Goal: Task Accomplishment & Management: Manage account settings

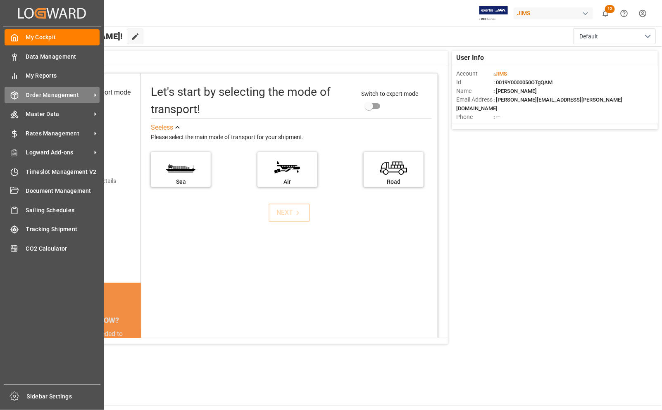
click at [53, 92] on span "Order Management" at bounding box center [58, 95] width 65 height 9
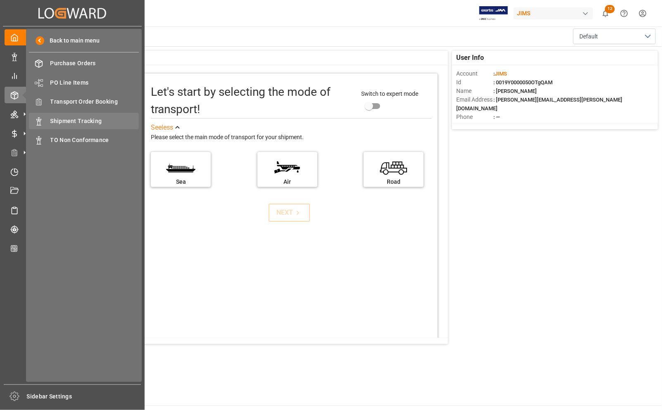
click at [91, 126] on div "Shipment Tracking Shipment Tracking" at bounding box center [84, 121] width 110 height 16
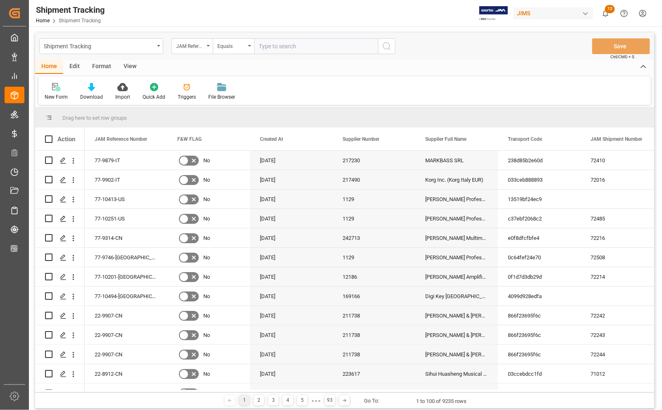
click at [264, 52] on input "text" at bounding box center [316, 46] width 124 height 16
type input "77-10505-[GEOGRAPHIC_DATA]"
click at [385, 46] on icon "search button" at bounding box center [387, 46] width 10 height 10
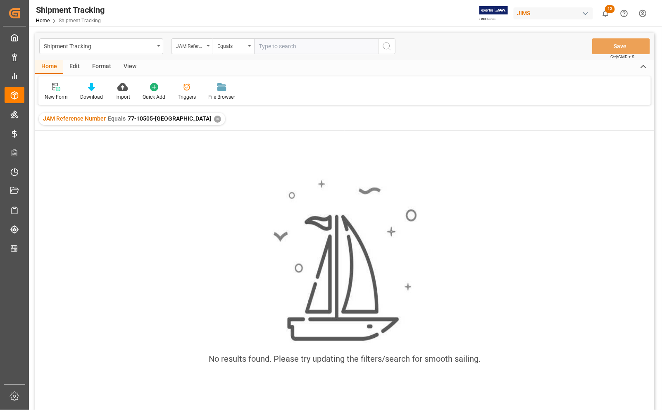
click at [214, 118] on div "✕" at bounding box center [217, 119] width 7 height 7
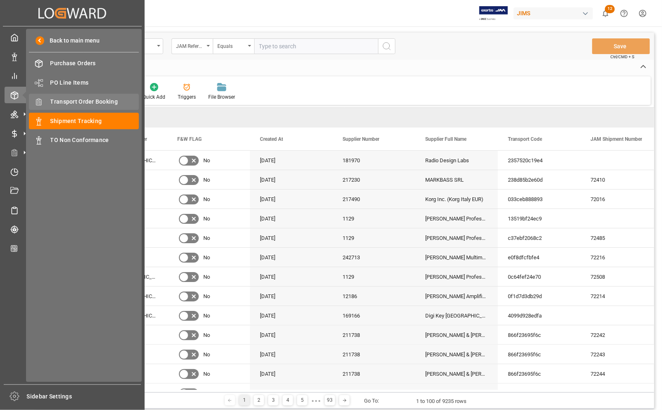
click at [69, 100] on span "Transport Order Booking" at bounding box center [94, 102] width 89 height 9
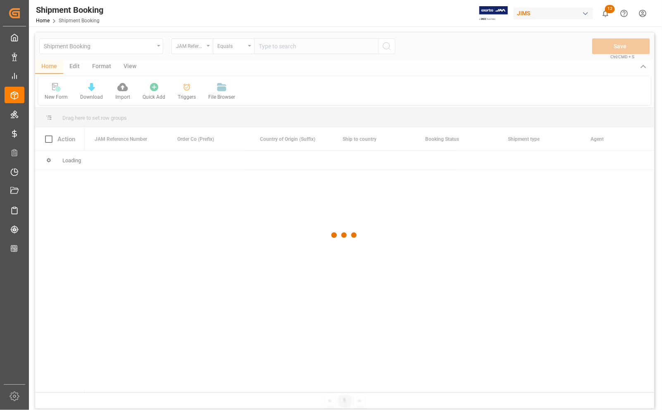
click at [273, 45] on div at bounding box center [344, 236] width 619 height 406
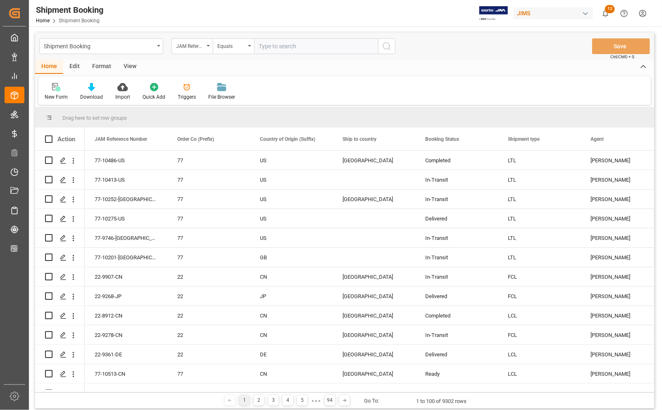
click at [274, 44] on input "text" at bounding box center [316, 46] width 124 height 16
type input "77-10505-[GEOGRAPHIC_DATA]"
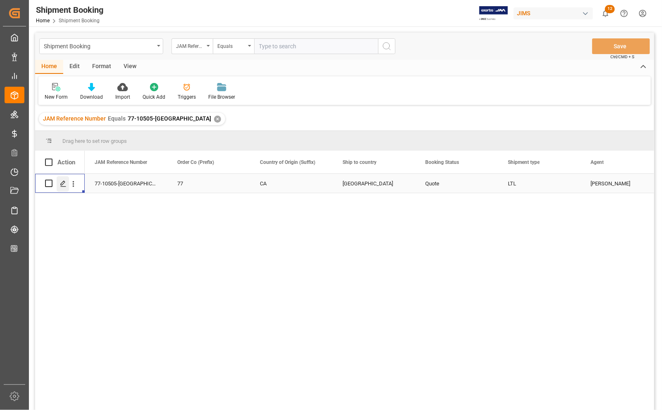
click at [62, 184] on icon "Press SPACE to select this row." at bounding box center [63, 184] width 7 height 7
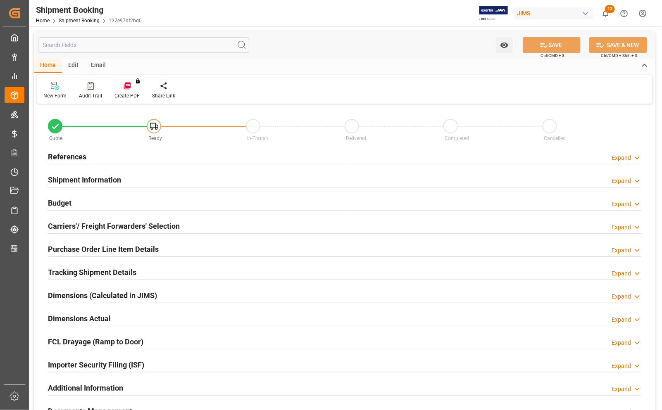
type input "0"
type input "[DATE]"
click at [63, 152] on h2 "References" at bounding box center [67, 156] width 38 height 11
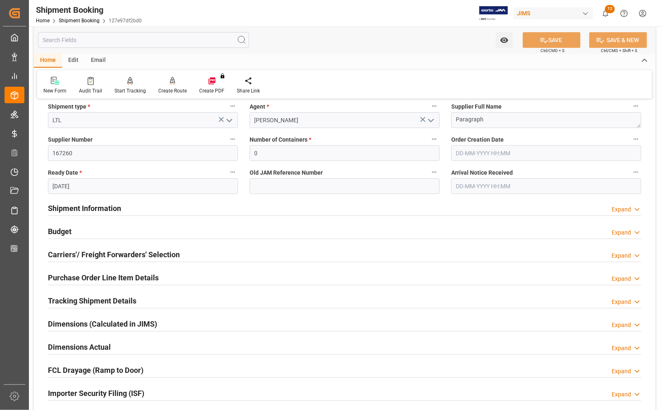
scroll to position [155, 0]
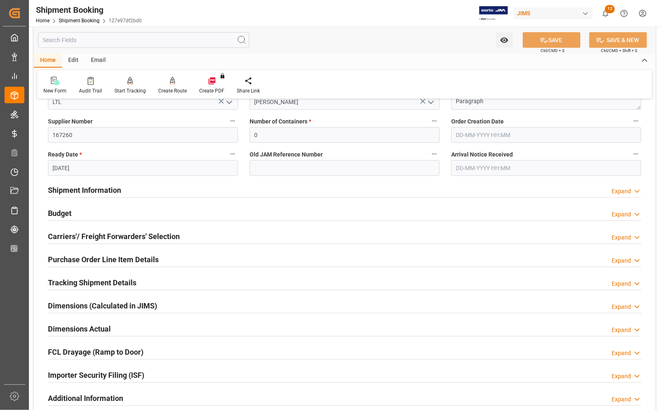
click at [103, 235] on h2 "Carriers'/ Freight Forwarders' Selection" at bounding box center [114, 236] width 132 height 11
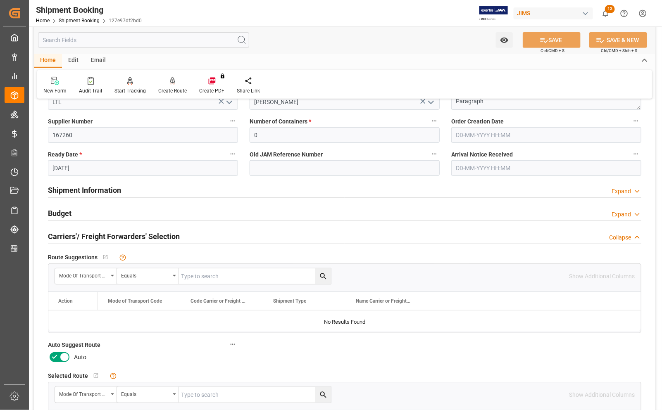
click at [64, 361] on icon at bounding box center [65, 358] width 10 height 10
click at [0, 0] on input "checkbox" at bounding box center [0, 0] width 0 height 0
click at [63, 212] on h2 "Budget" at bounding box center [60, 213] width 24 height 11
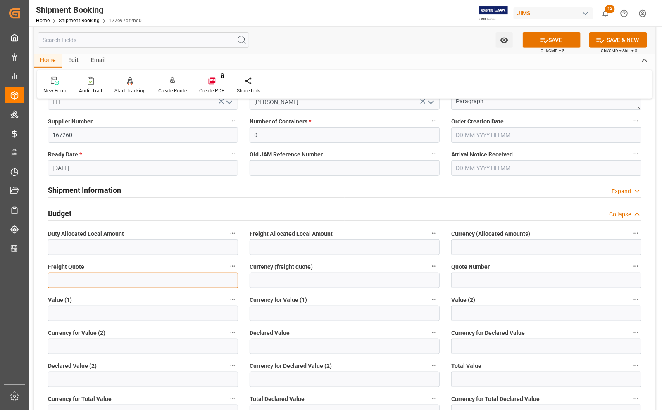
click at [74, 279] on input "text" at bounding box center [143, 281] width 190 height 16
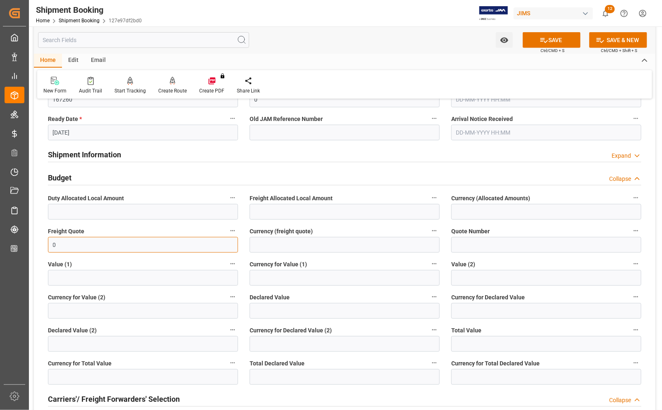
scroll to position [207, 0]
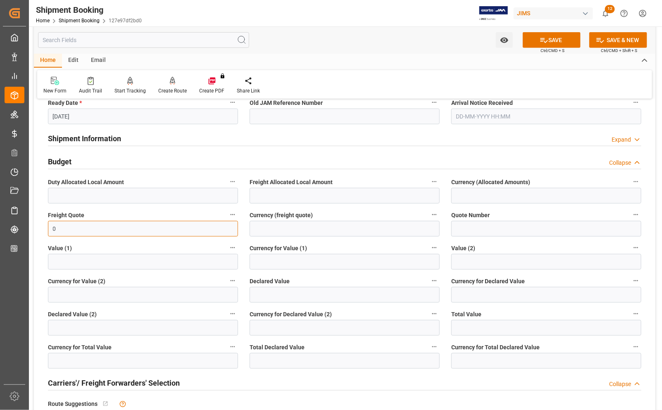
type input "0"
click at [276, 358] on input "text" at bounding box center [345, 361] width 190 height 16
click at [277, 358] on input "text" at bounding box center [345, 361] width 190 height 16
type input "985.99"
click at [488, 362] on input at bounding box center [546, 361] width 190 height 16
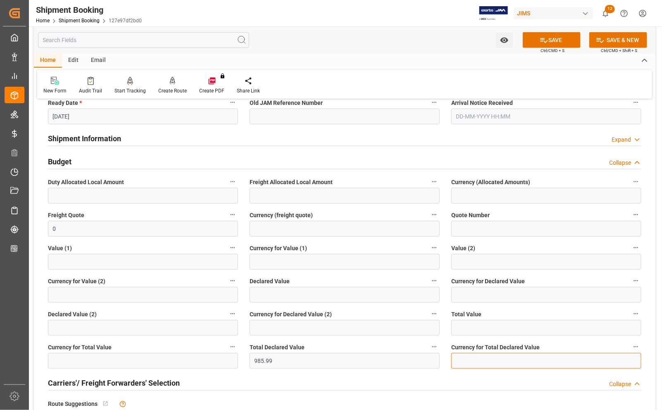
type input "CAD"
click at [543, 38] on icon at bounding box center [544, 40] width 9 height 9
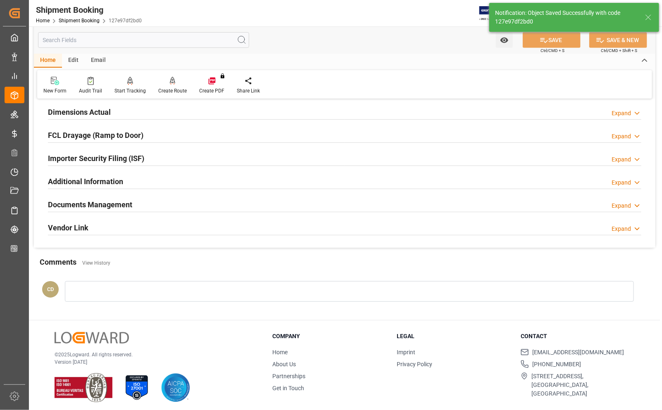
scroll to position [41, 0]
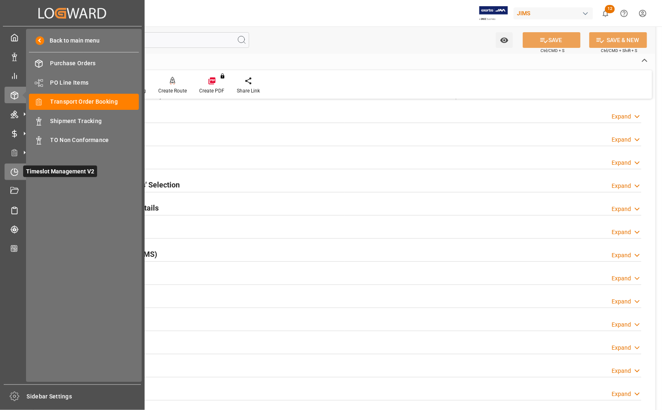
click at [15, 175] on icon at bounding box center [14, 172] width 8 height 8
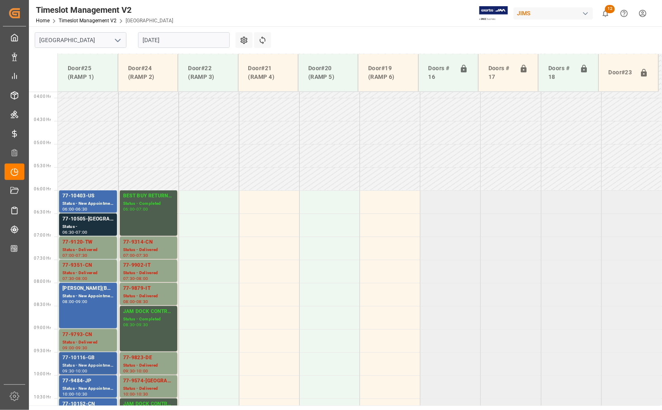
scroll to position [167, 0]
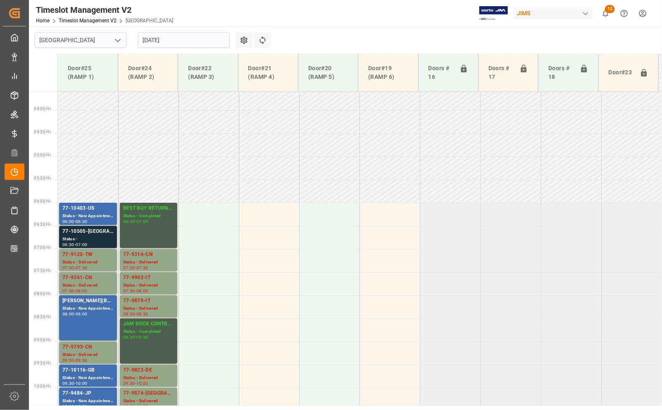
click at [91, 229] on div "77-10505-[GEOGRAPHIC_DATA]" at bounding box center [87, 232] width 51 height 8
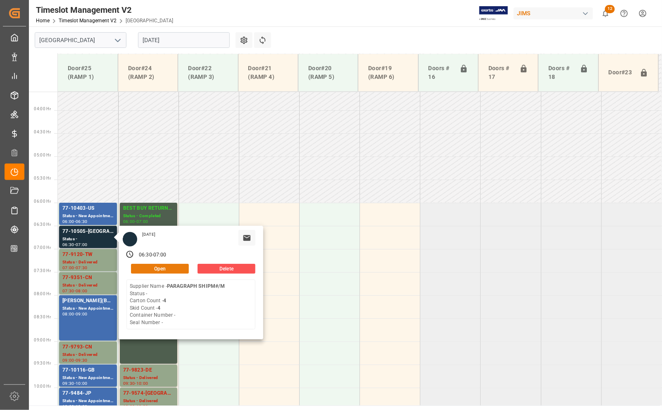
click at [160, 269] on button "Open" at bounding box center [160, 269] width 58 height 10
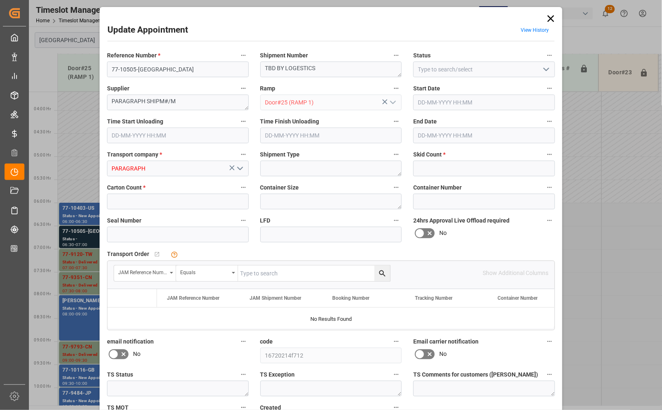
type input "4"
type input "11-08-2025 06:30"
type input "11-08-2025 07:00"
type input "07-08-2025 13:21"
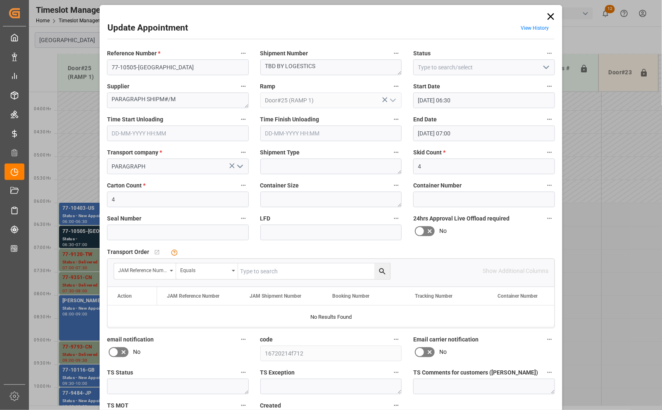
scroll to position [0, 0]
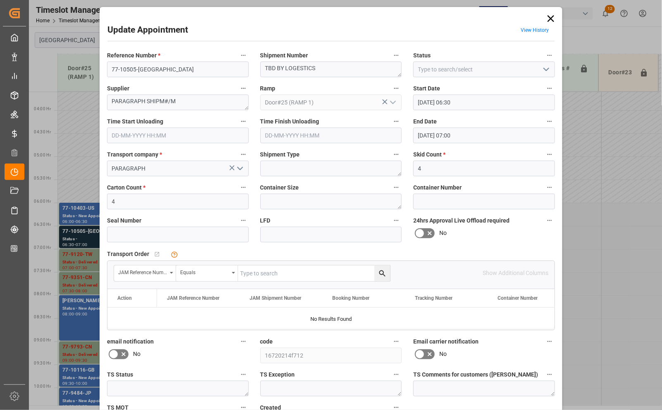
click at [551, 17] on icon at bounding box center [551, 18] width 7 height 7
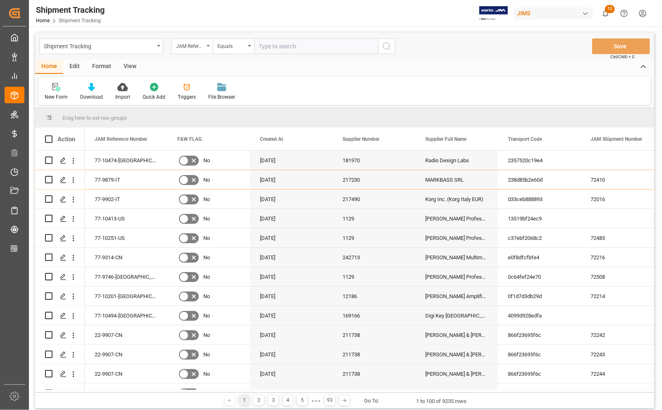
click at [284, 49] on input "text" at bounding box center [316, 46] width 124 height 16
type input "77-10505-[GEOGRAPHIC_DATA]"
click at [385, 46] on icon "search button" at bounding box center [387, 46] width 10 height 10
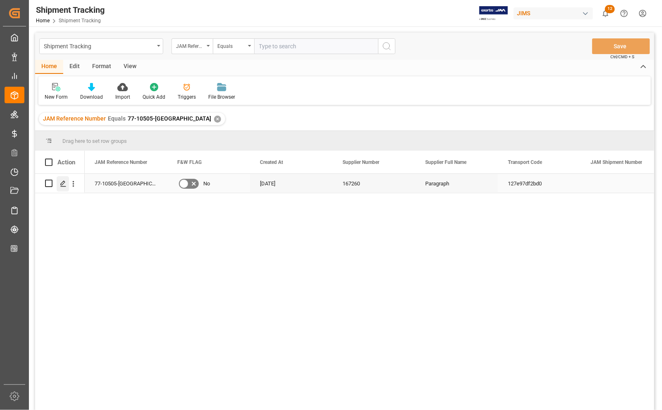
click at [62, 184] on polygon "Press SPACE to select this row." at bounding box center [63, 183] width 4 height 4
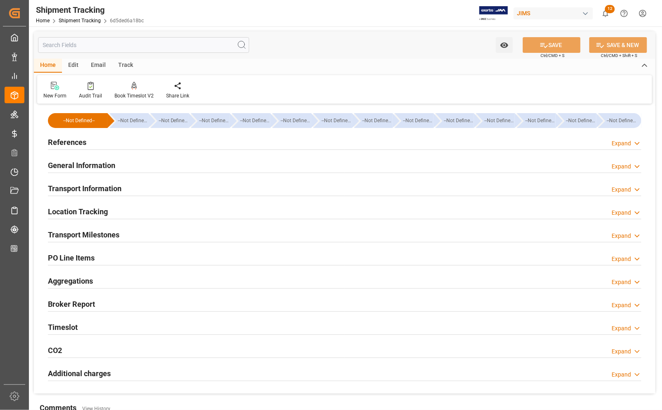
click at [77, 234] on h2 "Transport Milestones" at bounding box center [84, 234] width 72 height 11
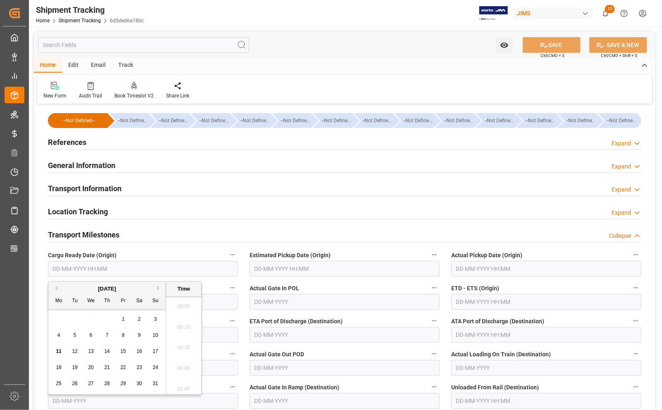
click at [160, 263] on input "text" at bounding box center [143, 269] width 190 height 16
click at [57, 354] on span "11" at bounding box center [58, 352] width 5 height 6
type input "11-08-2025 00:00"
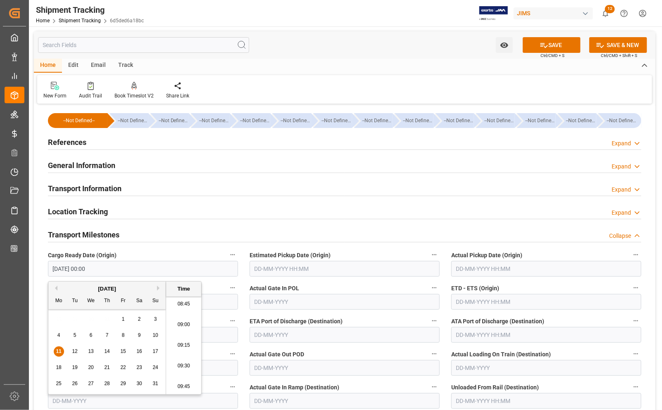
click at [459, 271] on input "text" at bounding box center [546, 269] width 190 height 16
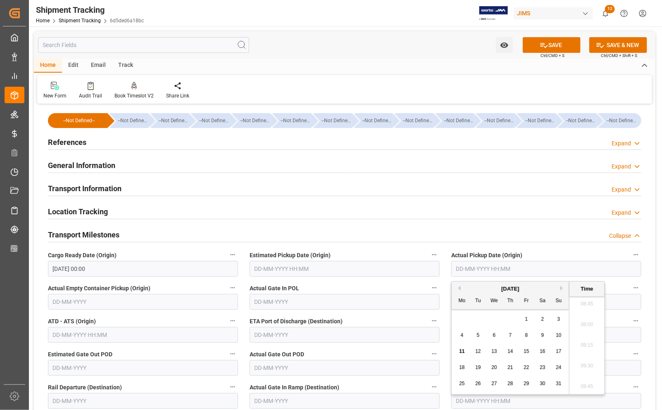
click at [462, 351] on span "11" at bounding box center [461, 352] width 5 height 6
type input "11-08-2025 00:00"
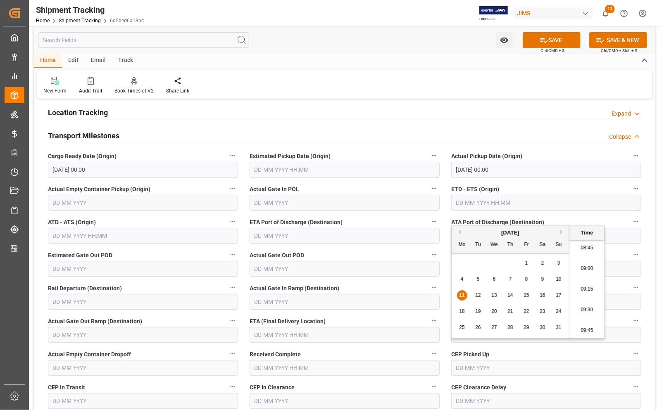
scroll to position [103, 0]
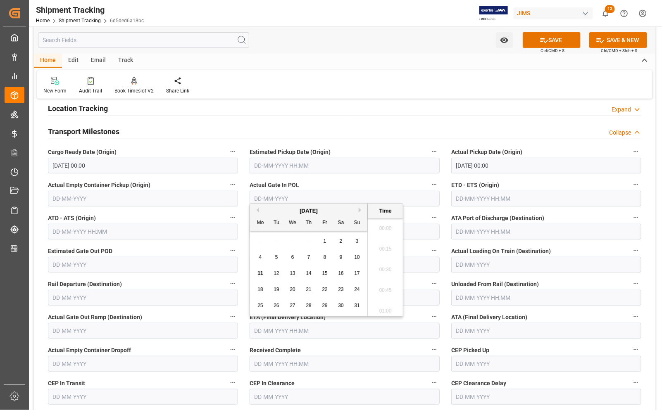
click at [286, 331] on input "text" at bounding box center [345, 331] width 190 height 16
click at [259, 273] on span "11" at bounding box center [260, 274] width 5 height 6
type input "11-08-2025 00:00"
click at [496, 332] on input "text" at bounding box center [546, 331] width 190 height 16
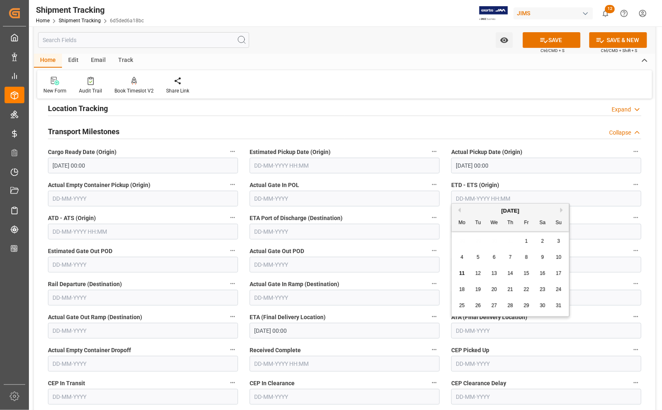
click at [463, 274] on span "11" at bounding box center [461, 274] width 5 height 6
type input "11-08-2025"
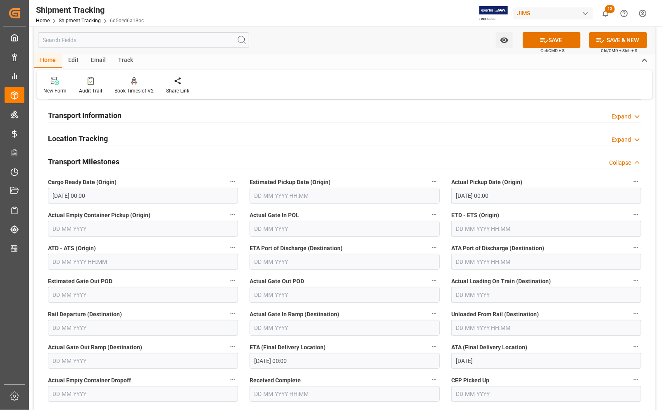
scroll to position [0, 0]
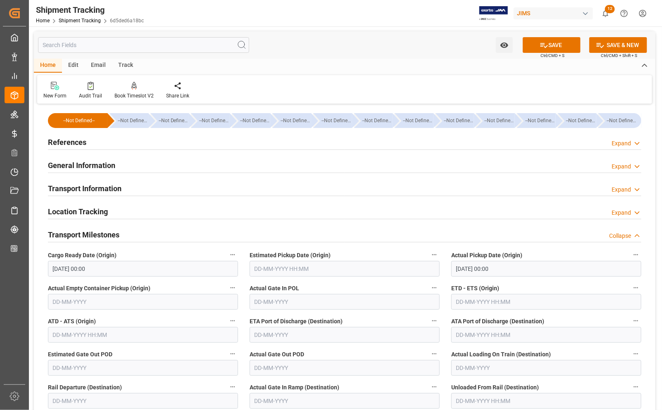
click at [60, 147] on h2 "References" at bounding box center [67, 142] width 38 height 11
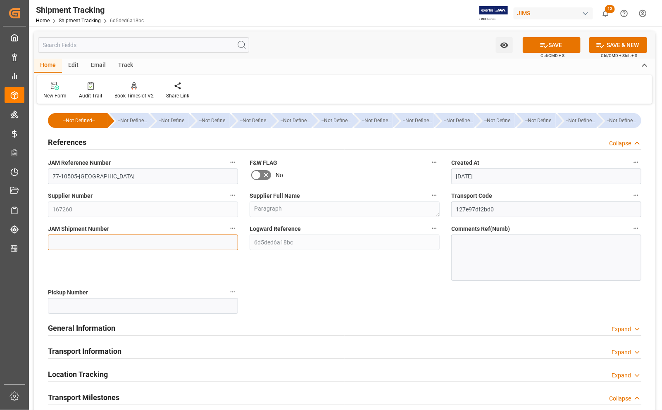
click at [106, 236] on input at bounding box center [143, 243] width 190 height 16
type input "72517"
click at [558, 44] on button "SAVE" at bounding box center [552, 45] width 58 height 16
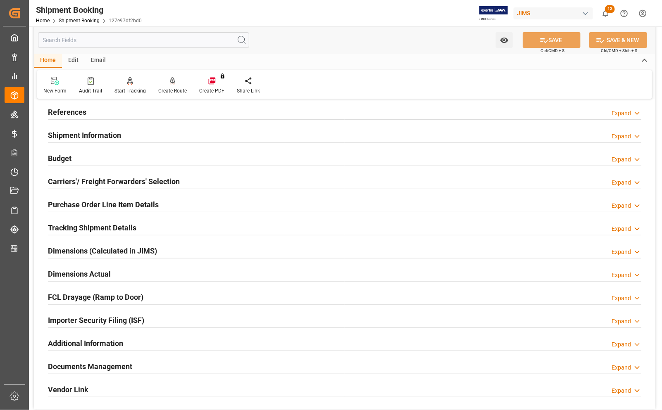
scroll to position [103, 0]
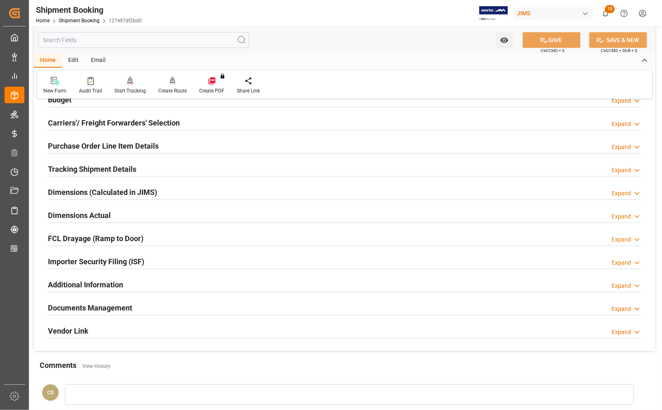
click at [61, 215] on h2 "Dimensions Actual" at bounding box center [79, 215] width 63 height 11
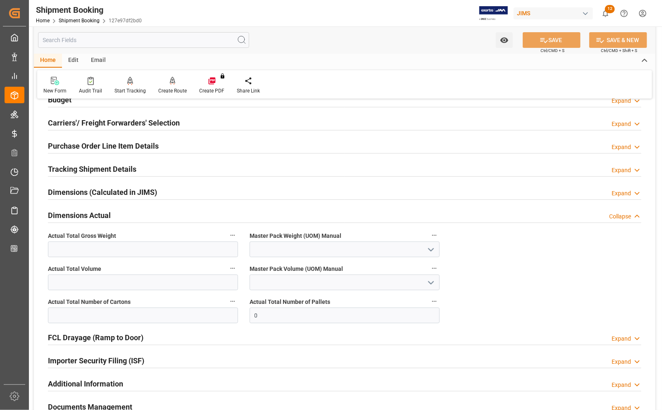
scroll to position [155, 0]
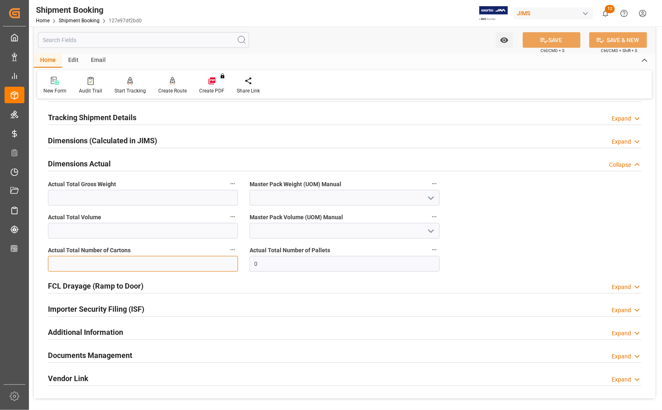
click at [127, 267] on input "text" at bounding box center [143, 264] width 190 height 16
type input "4"
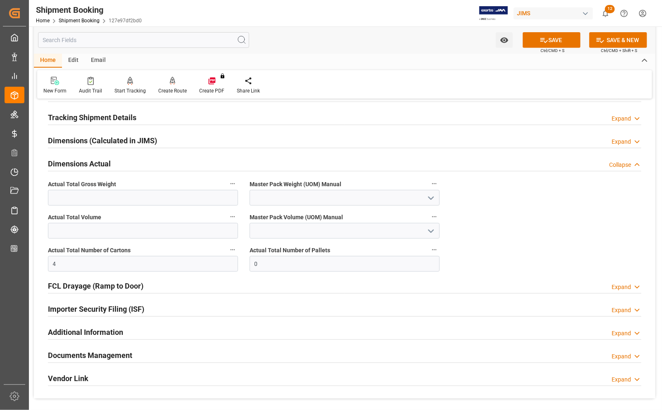
click at [184, 253] on label "Actual Total Number of Cartons" at bounding box center [143, 251] width 190 height 12
click at [227, 253] on button "Actual Total Number of Cartons" at bounding box center [232, 250] width 11 height 11
click at [107, 356] on div at bounding box center [331, 205] width 662 height 410
click at [100, 358] on h2 "Documents Management" at bounding box center [90, 355] width 84 height 11
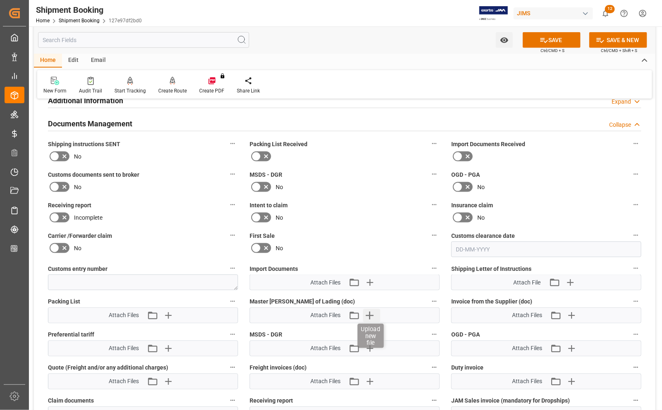
scroll to position [413, 0]
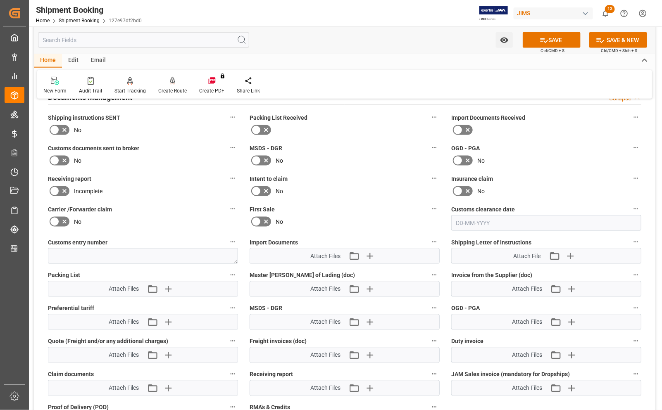
click at [459, 130] on icon at bounding box center [458, 130] width 10 height 10
click at [0, 0] on input "checkbox" at bounding box center [0, 0] width 0 height 0
click at [571, 288] on icon "button" at bounding box center [572, 290] width 8 height 8
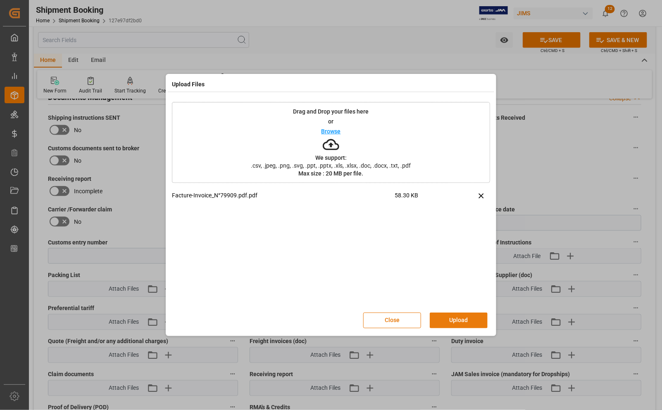
click at [462, 317] on button "Upload" at bounding box center [459, 321] width 58 height 16
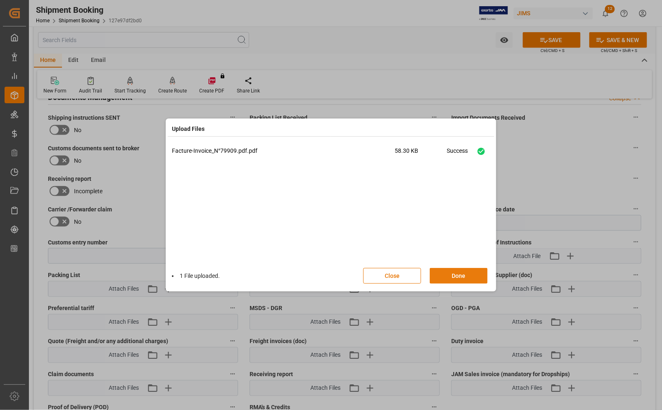
click at [458, 279] on button "Done" at bounding box center [459, 276] width 58 height 16
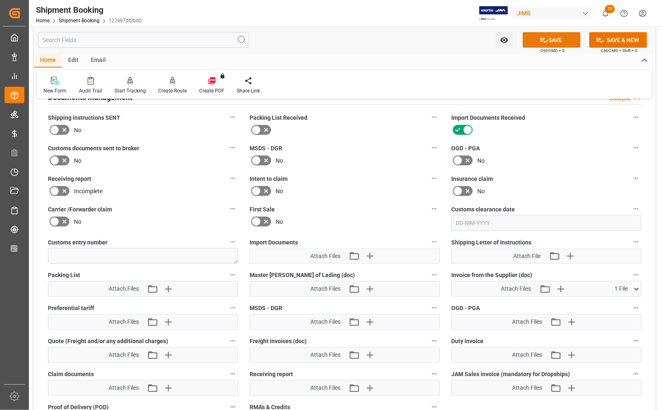
click at [564, 43] on button "SAVE" at bounding box center [552, 40] width 58 height 16
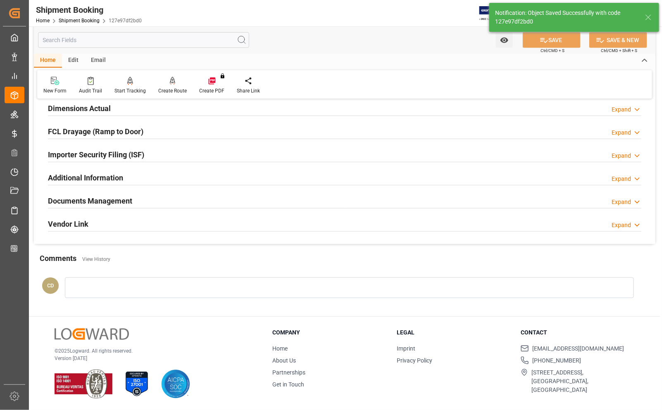
scroll to position [211, 0]
